Goal: Task Accomplishment & Management: Manage account settings

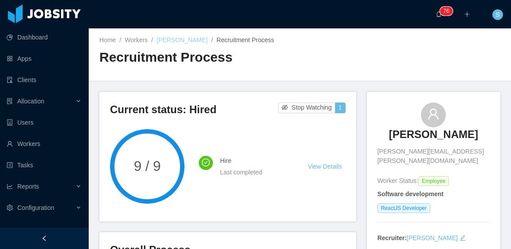
click at [176, 42] on link "Edwin Poueriet" at bounding box center [182, 39] width 51 height 7
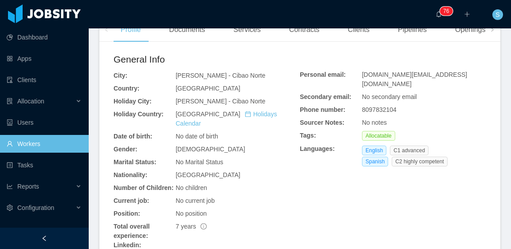
scroll to position [402, 0]
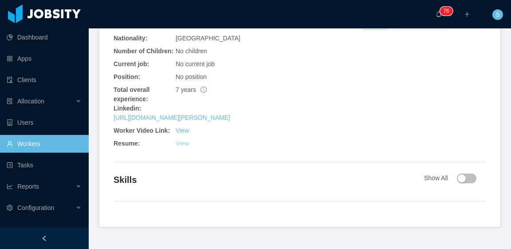
click at [183, 140] on link "View" at bounding box center [182, 143] width 13 height 7
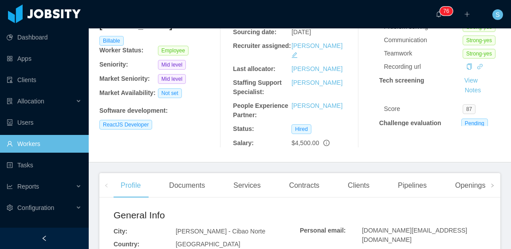
scroll to position [47, 0]
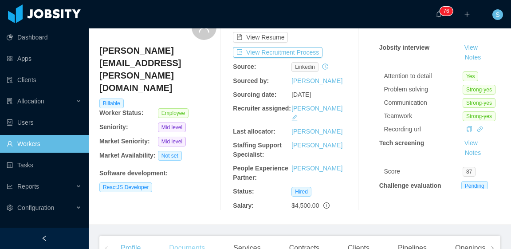
click at [182, 237] on div "Documents" at bounding box center [187, 248] width 50 height 25
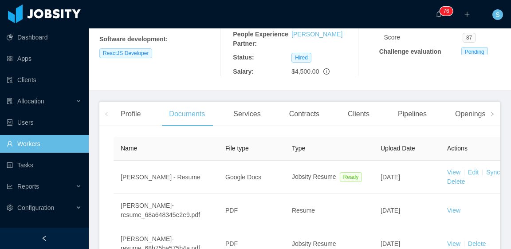
scroll to position [225, 0]
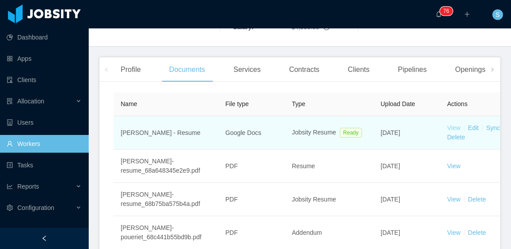
click at [454, 124] on link "View" at bounding box center [453, 127] width 13 height 7
click at [451, 124] on link "View" at bounding box center [453, 127] width 13 height 7
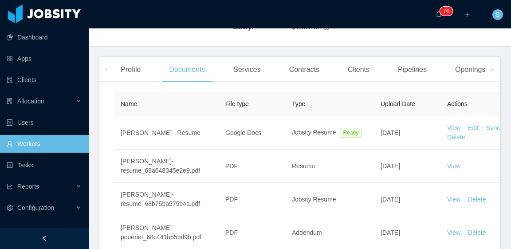
scroll to position [0, 0]
